Goal: Go to known website: Access a specific website the user already knows

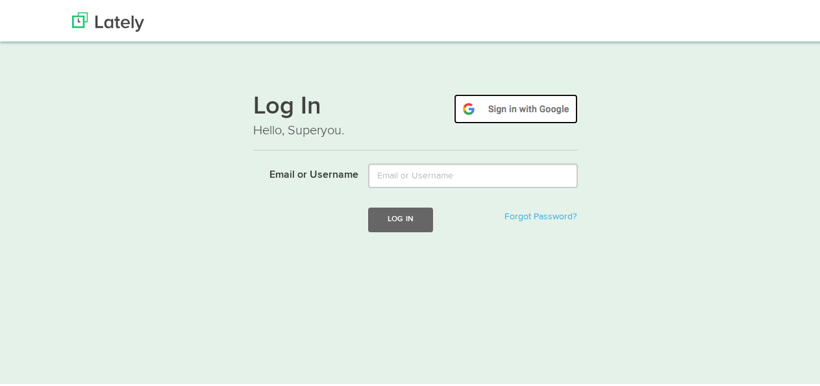
click at [539, 103] on img at bounding box center [516, 107] width 124 height 30
click at [520, 106] on img at bounding box center [516, 107] width 124 height 30
click at [519, 113] on img at bounding box center [516, 107] width 124 height 30
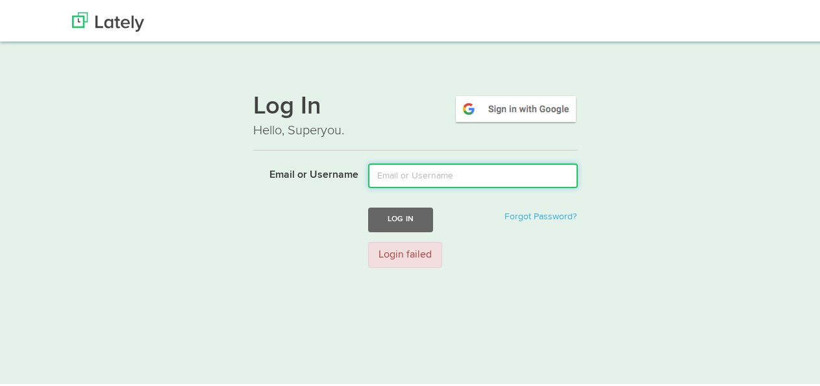
click at [422, 173] on input "Email or Username" at bounding box center [473, 173] width 210 height 25
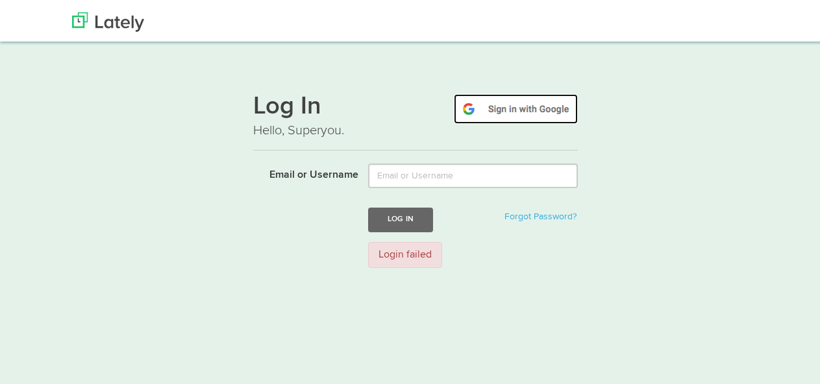
click at [511, 107] on img at bounding box center [516, 107] width 124 height 30
